Goal: Find specific page/section: Find specific page/section

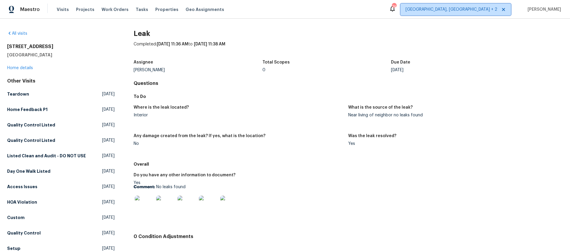
click at [486, 11] on span "[GEOGRAPHIC_DATA], [GEOGRAPHIC_DATA] + 2" at bounding box center [451, 10] width 92 height 6
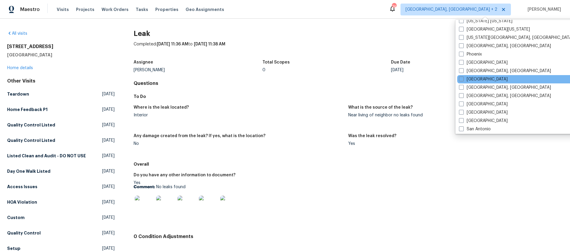
scroll to position [338, 0]
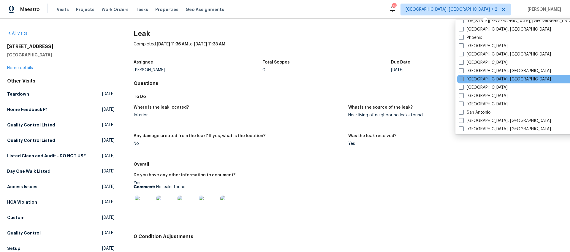
click at [480, 80] on label "[GEOGRAPHIC_DATA], [GEOGRAPHIC_DATA]" at bounding box center [505, 79] width 92 height 6
click at [462, 80] on input "[GEOGRAPHIC_DATA], [GEOGRAPHIC_DATA]" at bounding box center [461, 78] width 4 height 4
checkbox input "true"
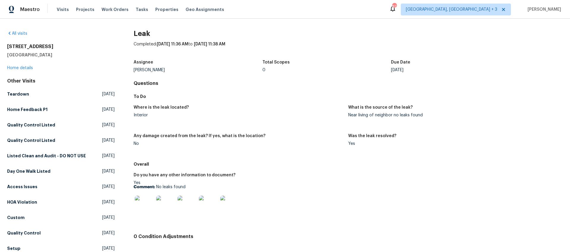
click at [323, 25] on div "All visits [STREET_ADDRESS] Home details Other Visits Teardown [DATE] Home Feed…" at bounding box center [285, 135] width 570 height 233
click at [114, 11] on span "Work Orders" at bounding box center [114, 10] width 27 height 6
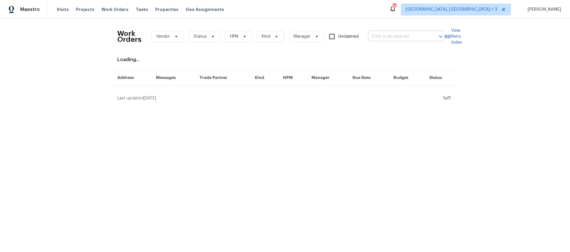
click at [406, 38] on input "text" at bounding box center [397, 36] width 59 height 9
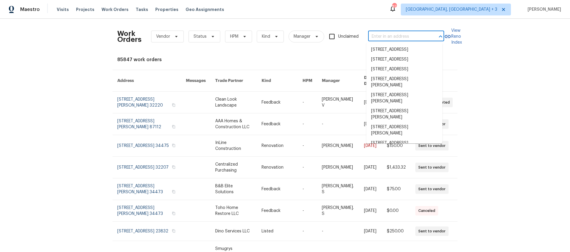
paste input "[STREET_ADDRESS]"
type input "[STREET_ADDRESS]"
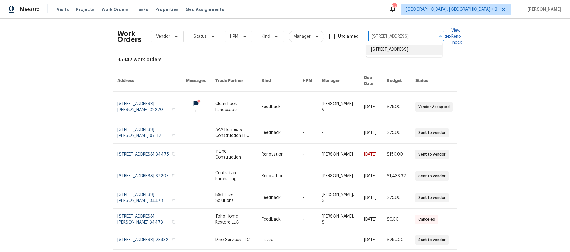
click at [401, 55] on li "[STREET_ADDRESS]" at bounding box center [404, 50] width 76 height 10
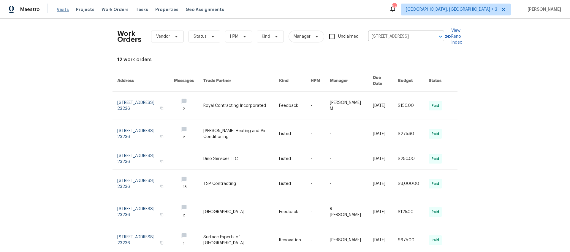
click at [64, 9] on span "Visits" at bounding box center [63, 10] width 12 height 6
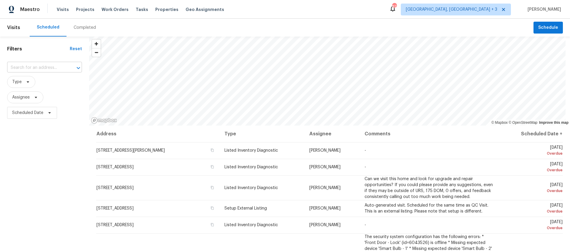
click at [36, 69] on input "text" at bounding box center [36, 67] width 58 height 9
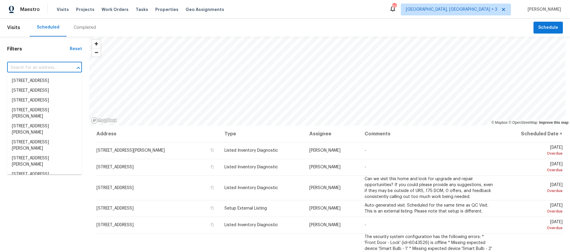
paste input "[STREET_ADDRESS]"
type input "[STREET_ADDRESS]"
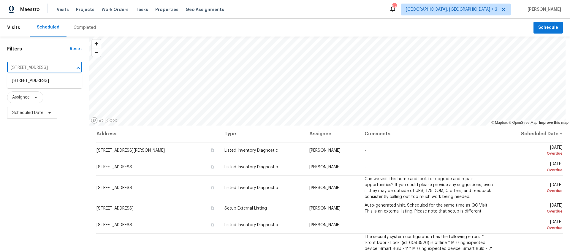
scroll to position [0, 58]
click at [40, 80] on li "[STREET_ADDRESS]" at bounding box center [44, 81] width 75 height 10
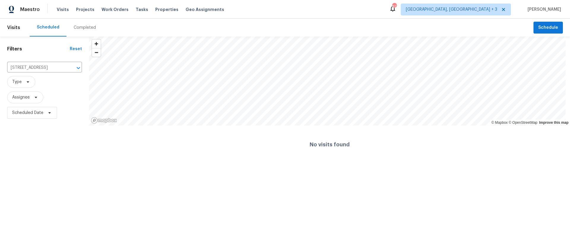
click at [82, 28] on div "Completed" at bounding box center [85, 28] width 22 height 6
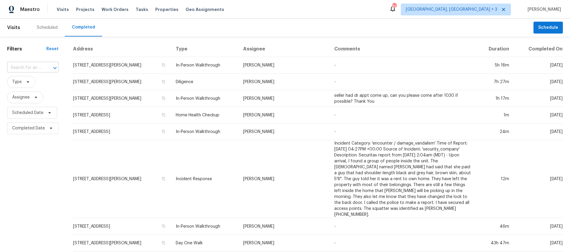
click at [51, 67] on button "Open" at bounding box center [55, 68] width 8 height 8
click at [33, 68] on input "text" at bounding box center [24, 67] width 35 height 9
paste input "[STREET_ADDRESS]"
type input "[STREET_ADDRESS]"
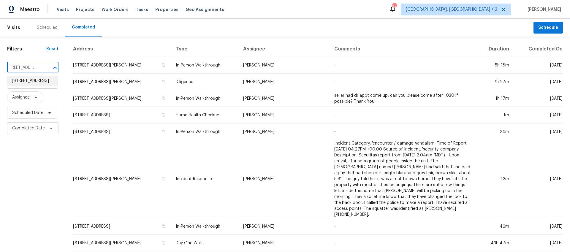
click at [23, 86] on li "[STREET_ADDRESS]" at bounding box center [32, 81] width 50 height 10
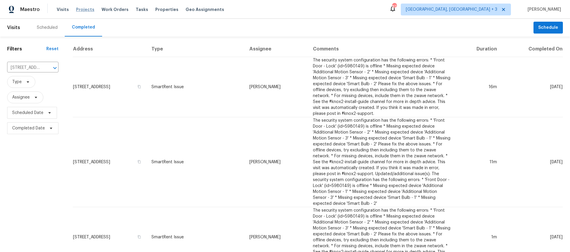
click at [78, 12] on span "Projects" at bounding box center [85, 10] width 18 height 6
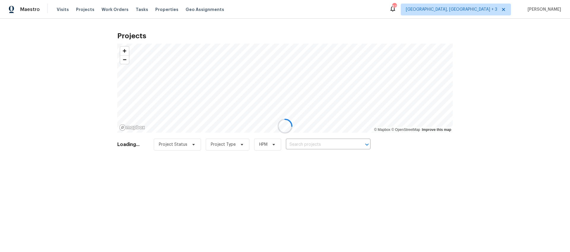
click at [322, 145] on div at bounding box center [285, 126] width 570 height 252
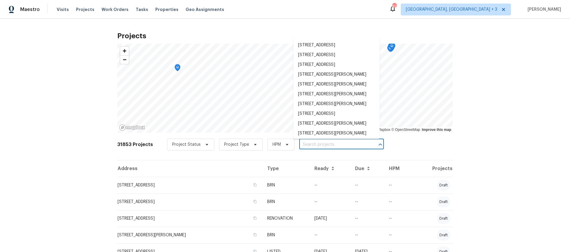
click at [319, 144] on input "text" at bounding box center [333, 144] width 68 height 9
paste input "[STREET_ADDRESS]"
type input "[STREET_ADDRESS]"
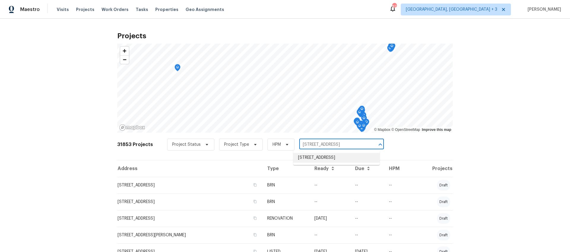
click at [323, 163] on li "[STREET_ADDRESS]" at bounding box center [336, 158] width 86 height 10
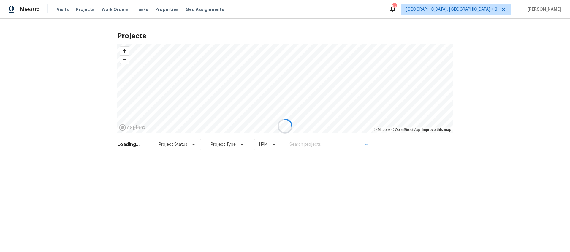
type input "[STREET_ADDRESS]"
